Goal: Find specific page/section: Find specific page/section

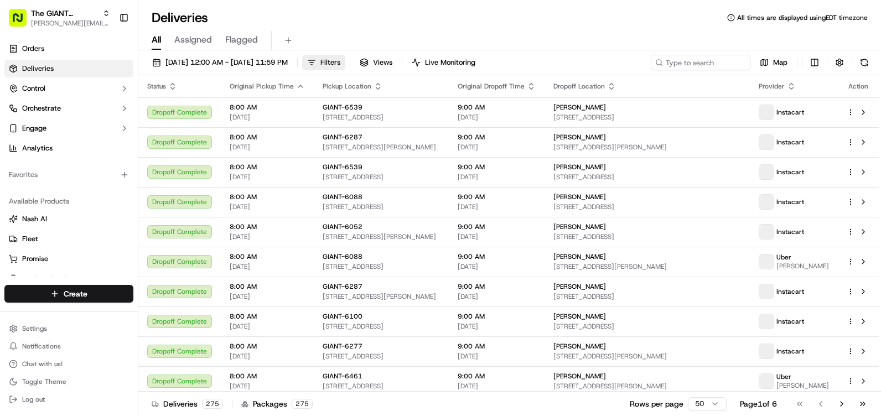
click at [340, 63] on span "Filters" at bounding box center [330, 63] width 20 height 10
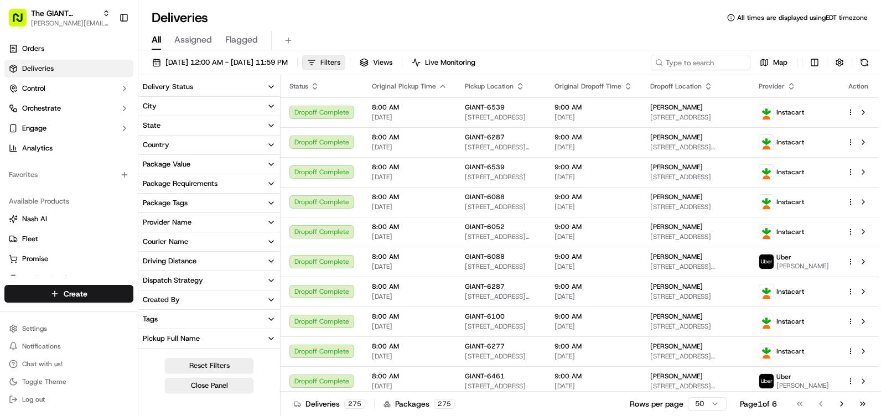
click at [340, 63] on span "Filters" at bounding box center [330, 63] width 20 height 10
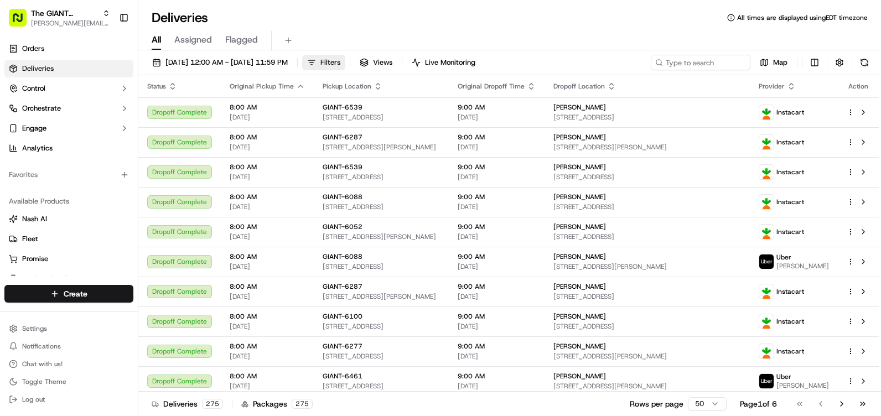
click at [340, 63] on span "Filters" at bounding box center [330, 63] width 20 height 10
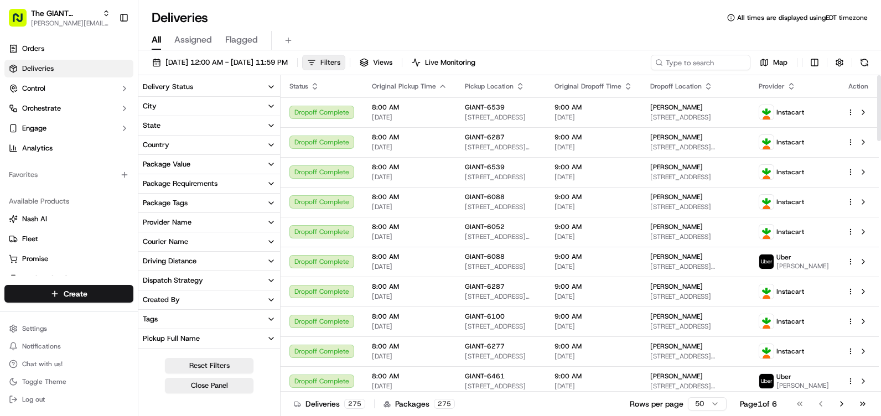
click at [345, 60] on button "Filters" at bounding box center [323, 62] width 43 height 15
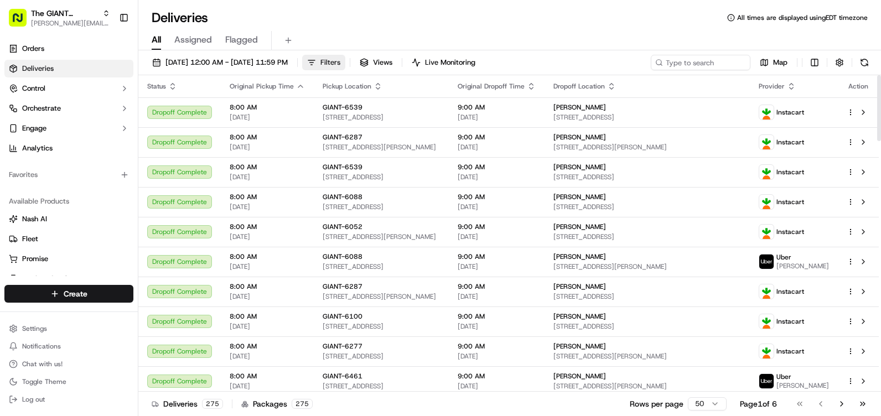
click at [345, 60] on button "Filters" at bounding box center [323, 62] width 43 height 15
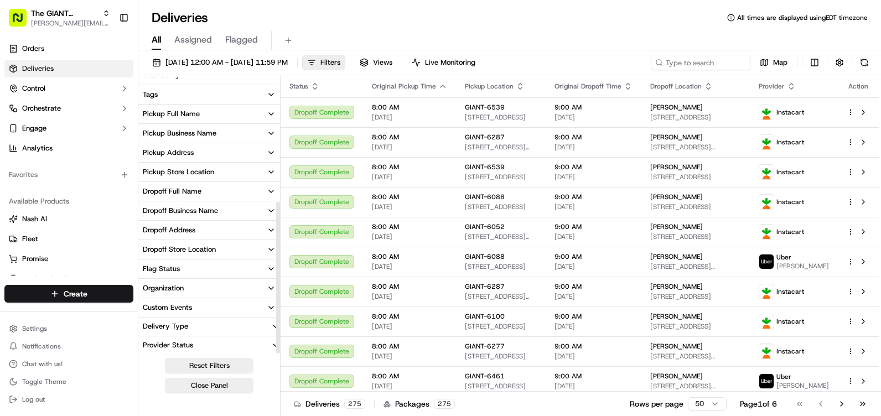
scroll to position [226, 0]
click at [273, 170] on icon "button" at bounding box center [271, 170] width 4 height 2
click at [247, 191] on input at bounding box center [216, 191] width 120 height 18
type input "6294"
click at [147, 206] on button "GIANT-6294" at bounding box center [147, 209] width 9 height 9
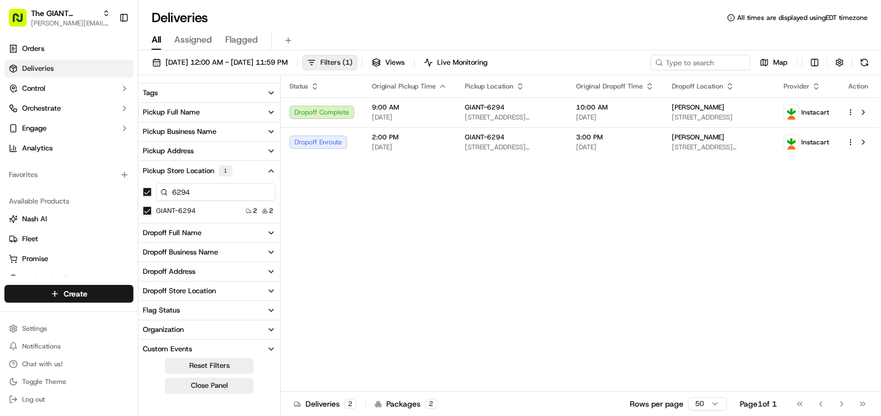
click at [357, 60] on button "Filters ( 1 )" at bounding box center [329, 62] width 55 height 15
